Goal: Complete application form: Complete application form

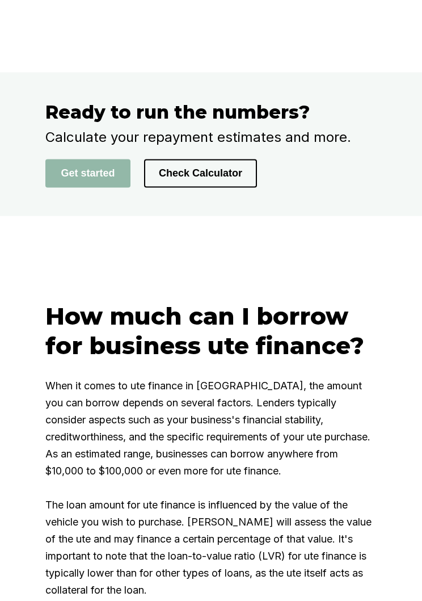
scroll to position [2445, 0]
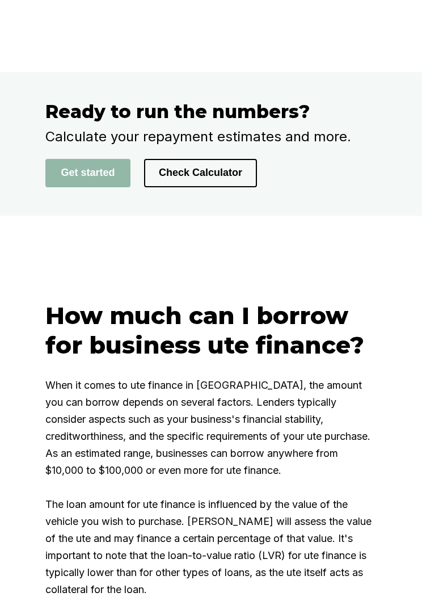
click at [63, 187] on button "Get started" at bounding box center [87, 173] width 85 height 28
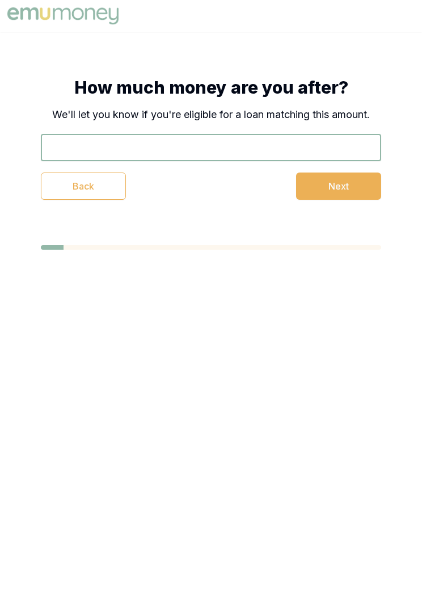
click at [362, 140] on input "text" at bounding box center [211, 147] width 340 height 27
type input "$4"
type input "$30,000"
click at [350, 184] on button "Next" at bounding box center [338, 186] width 85 height 27
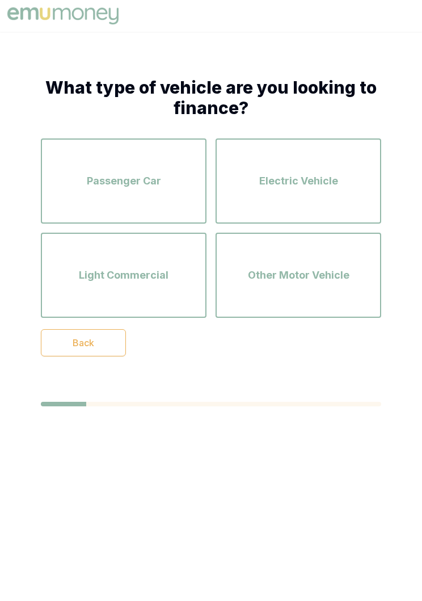
click at [276, 289] on div "Other Motor Vehicle" at bounding box center [298, 275] width 145 height 65
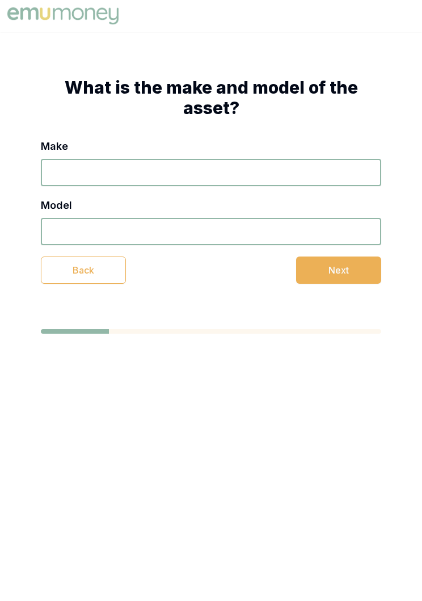
click at [346, 183] on input "Make" at bounding box center [211, 172] width 340 height 27
type input "2018"
click at [292, 229] on input "Model" at bounding box center [211, 231] width 340 height 27
type input "Ute"
click at [330, 282] on button "Next" at bounding box center [338, 269] width 85 height 27
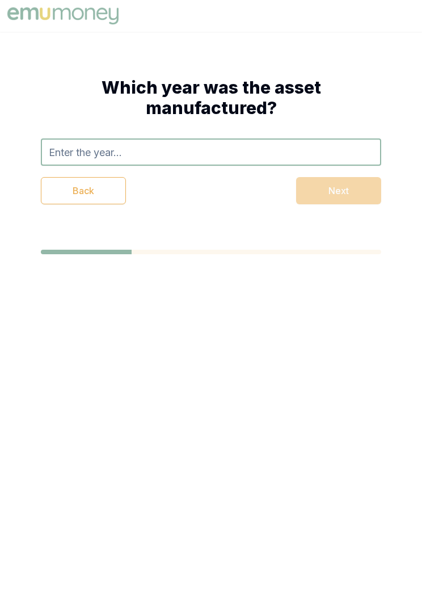
click at [337, 149] on input "text" at bounding box center [211, 151] width 340 height 27
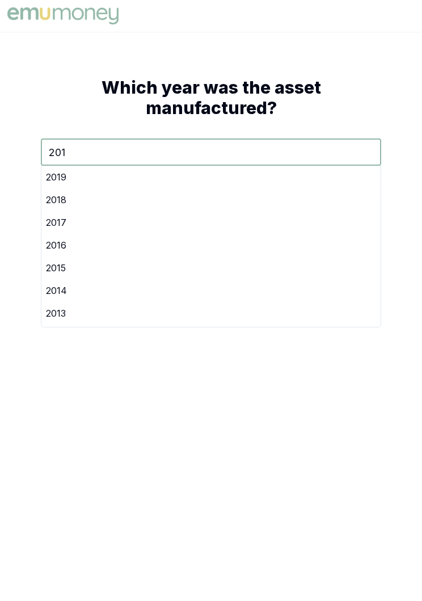
type input "2018"
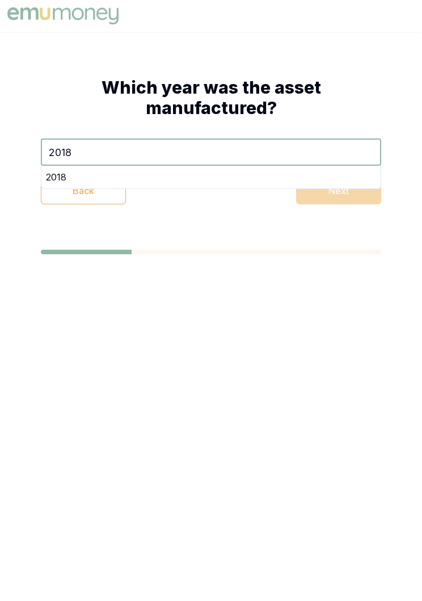
click at [337, 177] on div "2018" at bounding box center [210, 177] width 339 height 23
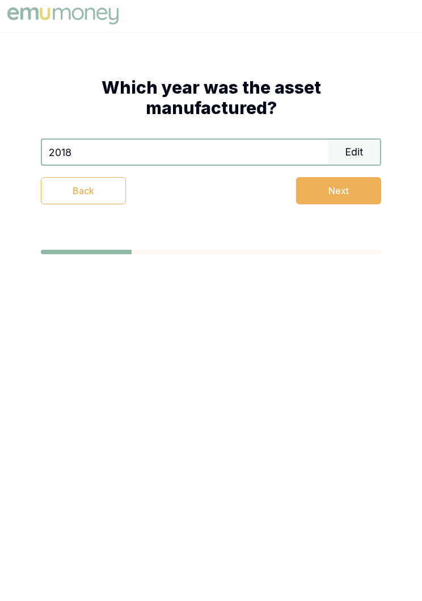
click at [350, 196] on button "Next" at bounding box center [338, 190] width 85 height 27
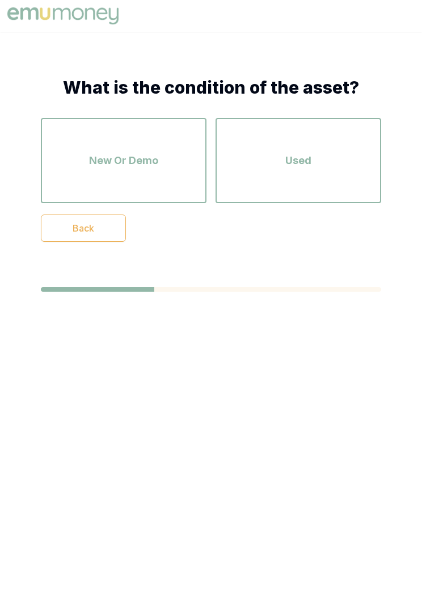
click at [164, 185] on div "New Or Demo" at bounding box center [123, 160] width 145 height 65
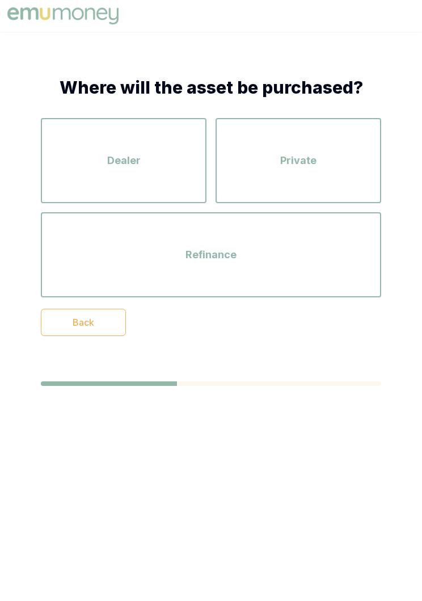
click at [176, 183] on div "Dealer" at bounding box center [123, 160] width 145 height 65
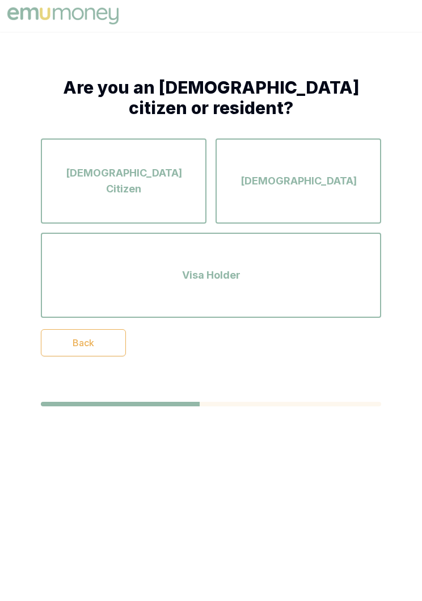
click at [306, 181] on span "[DEMOGRAPHIC_DATA]" at bounding box center [299, 181] width 116 height 16
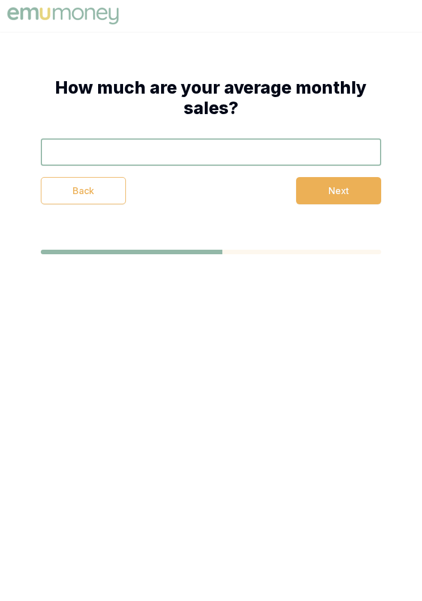
click at [334, 156] on input "text" at bounding box center [211, 151] width 340 height 27
click at [346, 189] on button "Next" at bounding box center [338, 190] width 85 height 27
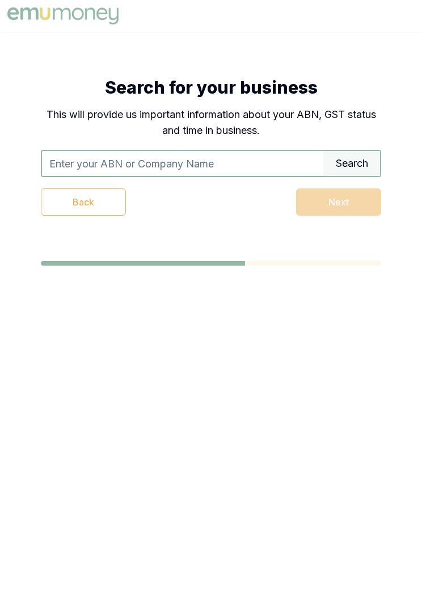
click at [291, 162] on input "text" at bounding box center [182, 163] width 281 height 25
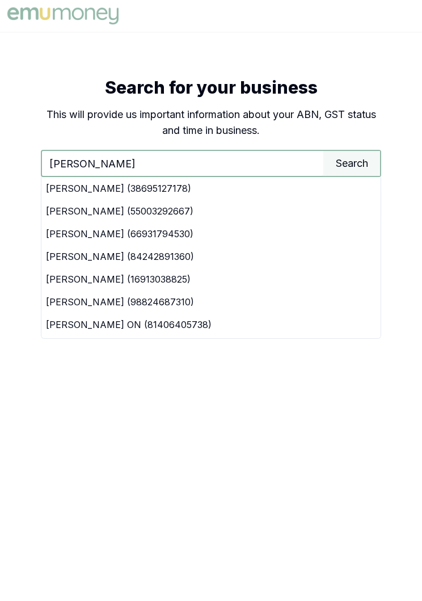
type input "[PERSON_NAME]"
click at [300, 185] on div "[PERSON_NAME] (38695127178)" at bounding box center [210, 188] width 339 height 23
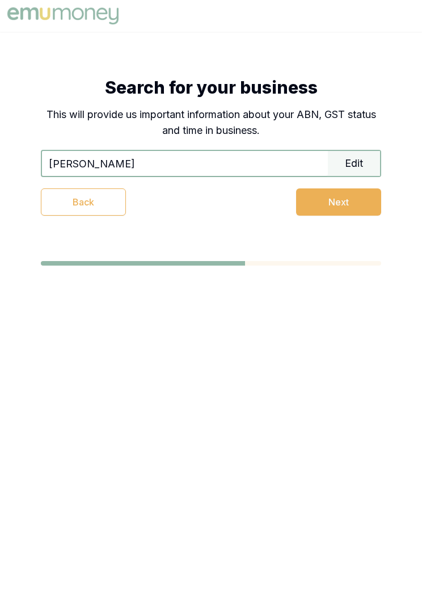
click at [338, 208] on button "Next" at bounding box center [338, 201] width 85 height 27
click at [358, 200] on button "Next" at bounding box center [338, 201] width 85 height 27
click at [351, 201] on button "Next" at bounding box center [338, 201] width 85 height 27
click at [344, 209] on button "Next" at bounding box center [338, 201] width 85 height 27
click at [275, 173] on input "[PERSON_NAME]" at bounding box center [185, 163] width 286 height 25
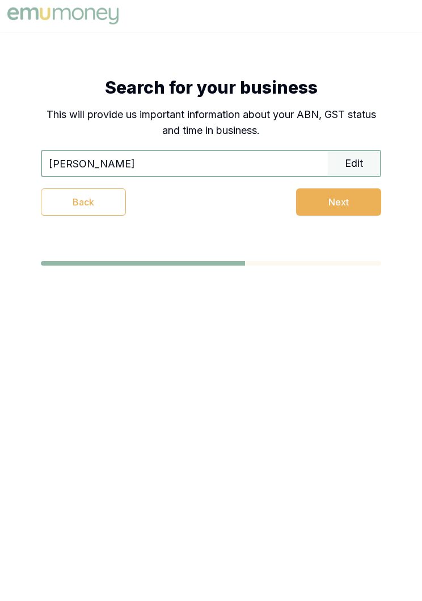
click at [281, 166] on input "[PERSON_NAME]" at bounding box center [185, 163] width 286 height 25
click at [349, 201] on button "Next" at bounding box center [338, 201] width 85 height 27
click at [341, 207] on button "Next" at bounding box center [338, 201] width 85 height 27
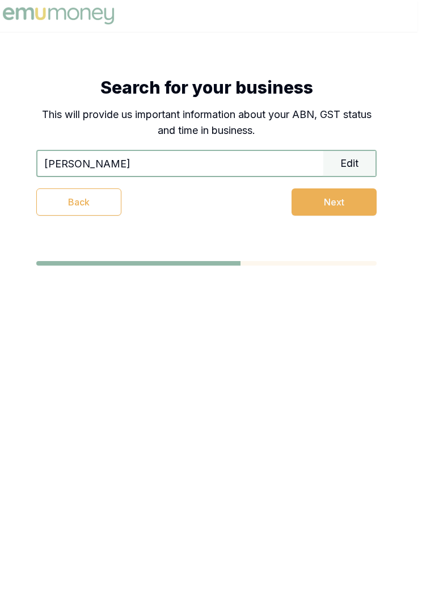
click at [348, 197] on button "Next" at bounding box center [334, 201] width 85 height 27
click at [275, 158] on input "[PERSON_NAME]" at bounding box center [180, 163] width 286 height 25
click at [265, 167] on input "[PERSON_NAME]" at bounding box center [180, 163] width 286 height 25
